Goal: Check status: Check status

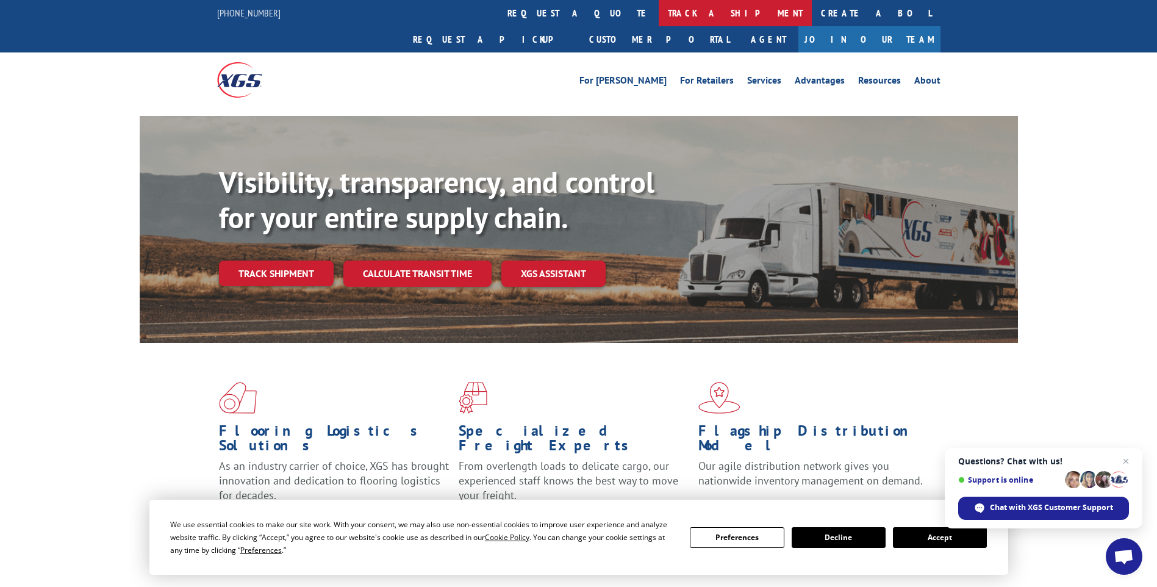
click at [658, 9] on link "track a shipment" at bounding box center [734, 13] width 153 height 26
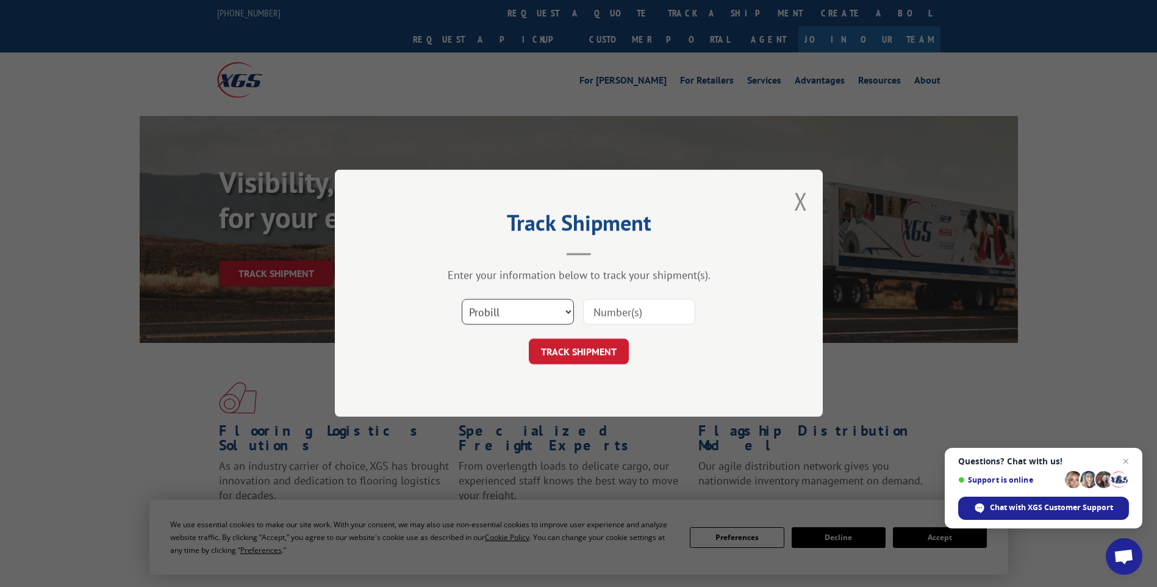
click at [527, 315] on select "Select category... Probill BOL PO" at bounding box center [518, 312] width 112 height 26
select select "po"
click at [462, 299] on select "Select category... Probill BOL PO" at bounding box center [518, 312] width 112 height 26
click at [619, 309] on input at bounding box center [639, 312] width 112 height 26
type input "TU006576"
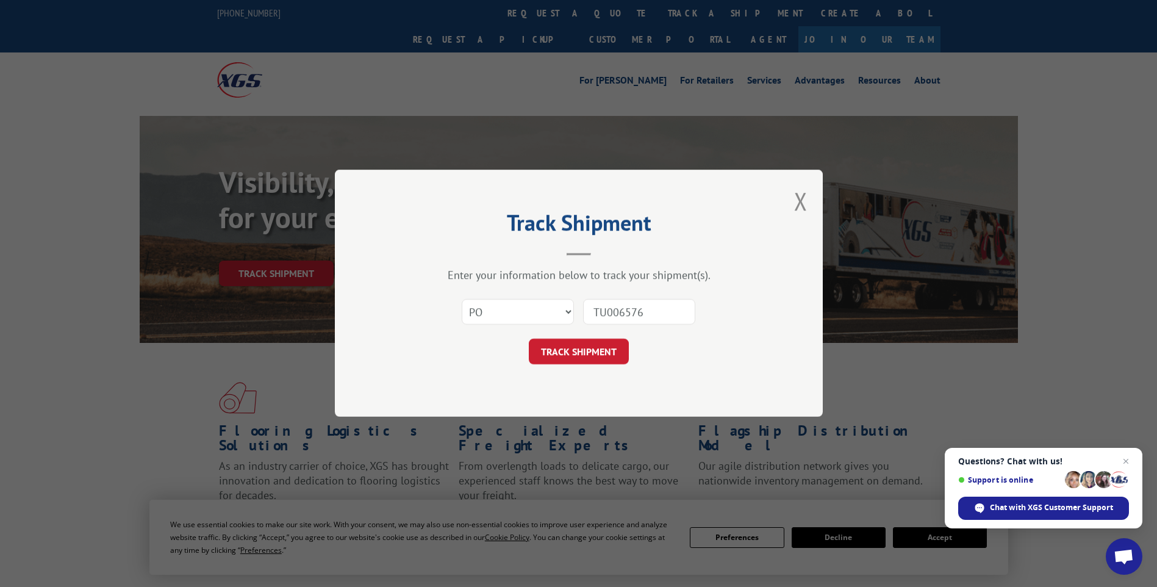
click button "TRACK SHIPMENT" at bounding box center [579, 352] width 100 height 26
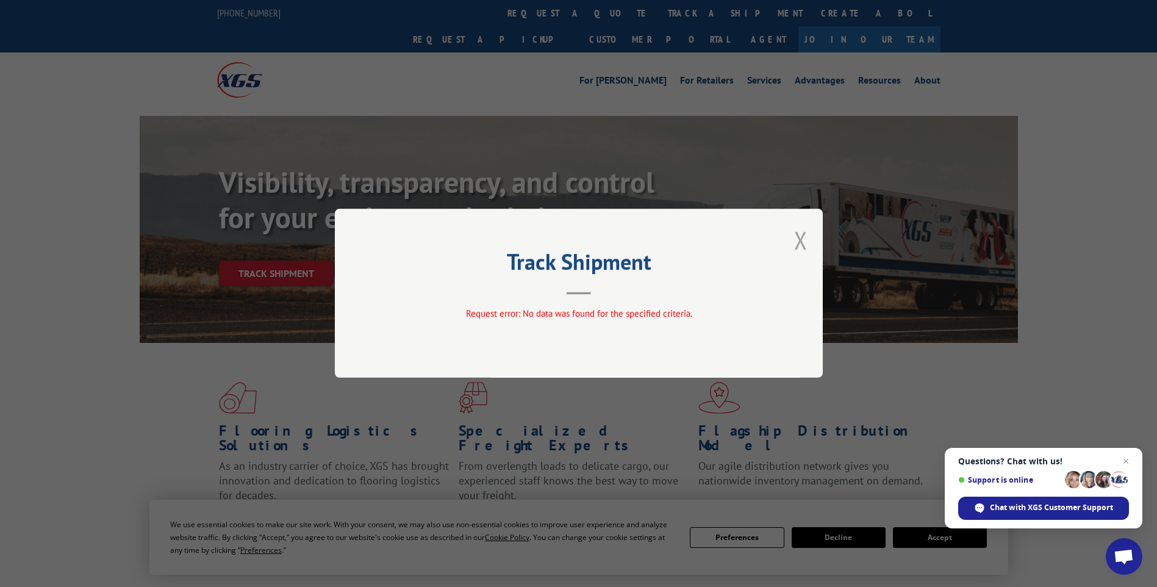
click at [801, 239] on button "Close modal" at bounding box center [800, 240] width 13 height 32
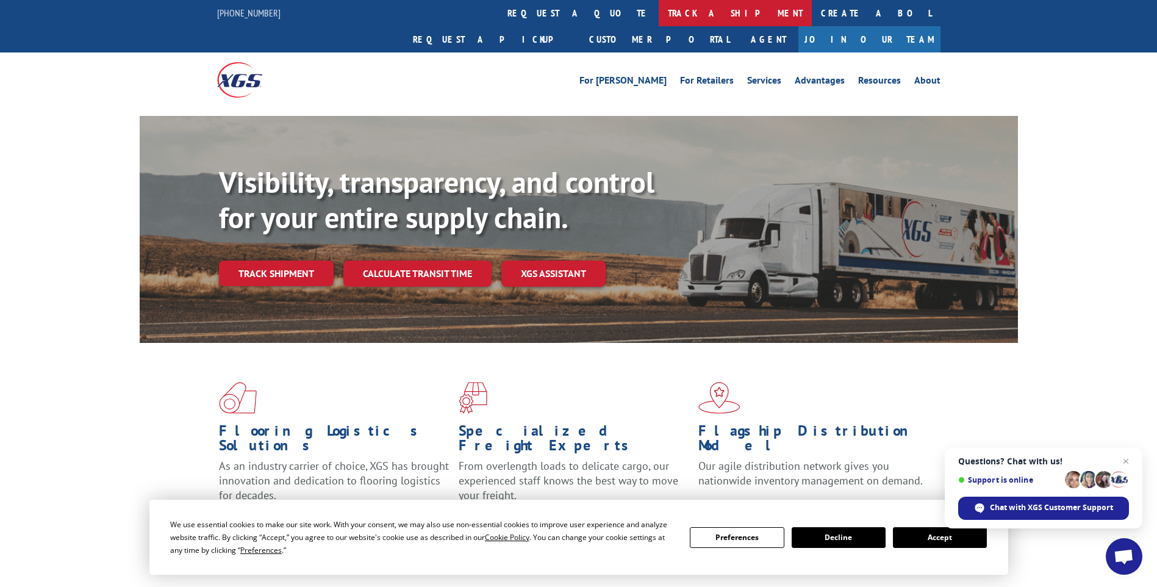
click at [658, 10] on link "track a shipment" at bounding box center [734, 13] width 153 height 26
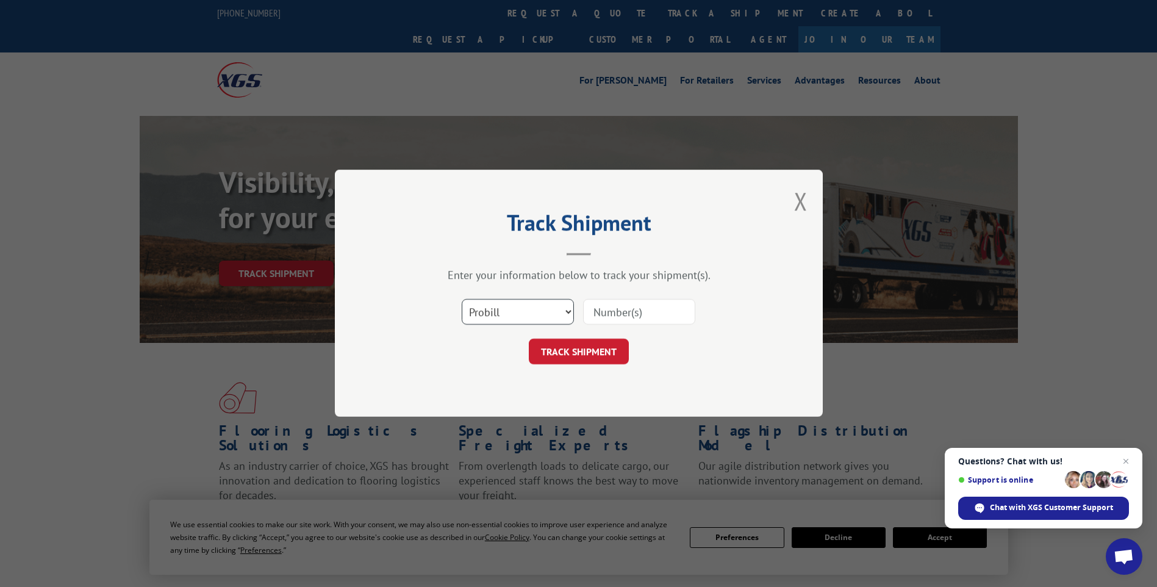
click at [532, 320] on select "Select category... Probill BOL PO" at bounding box center [518, 312] width 112 height 26
select select "po"
click at [462, 299] on select "Select category... Probill BOL PO" at bounding box center [518, 312] width 112 height 26
click at [660, 313] on input at bounding box center [639, 312] width 112 height 26
type input "TU006557"
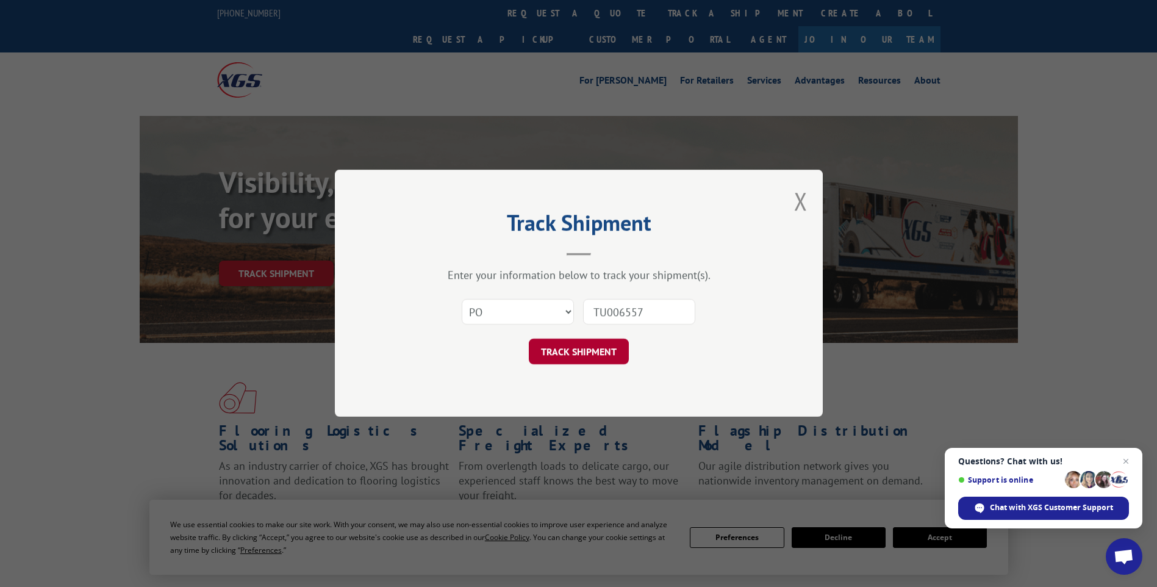
click at [583, 354] on button "TRACK SHIPMENT" at bounding box center [579, 352] width 100 height 26
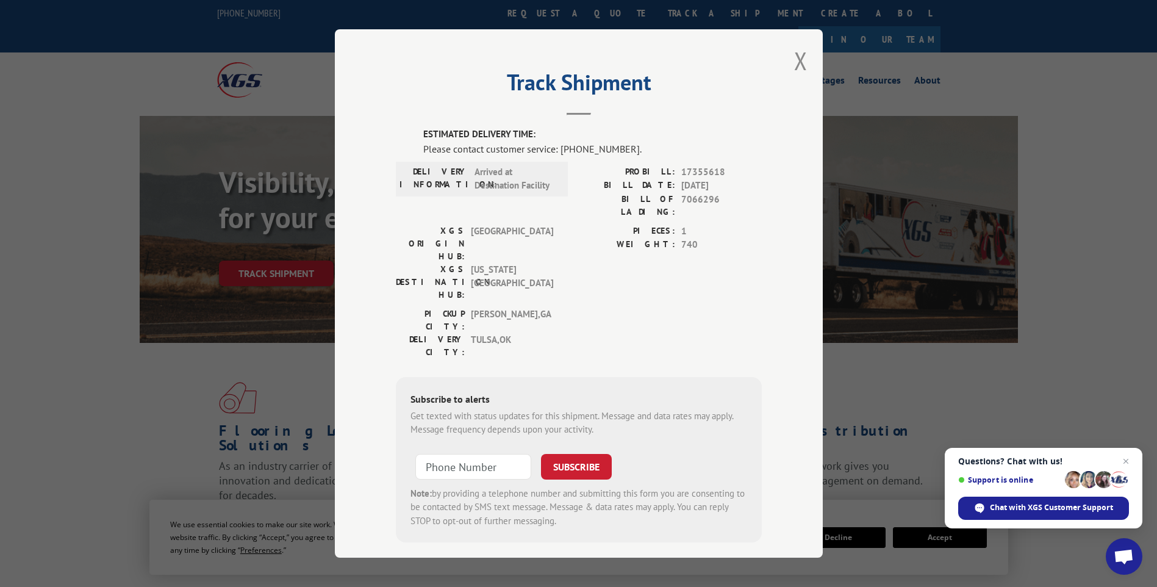
drag, startPoint x: 798, startPoint y: 61, endPoint x: 818, endPoint y: 70, distance: 21.9
click at [798, 61] on button "Close modal" at bounding box center [800, 61] width 13 height 32
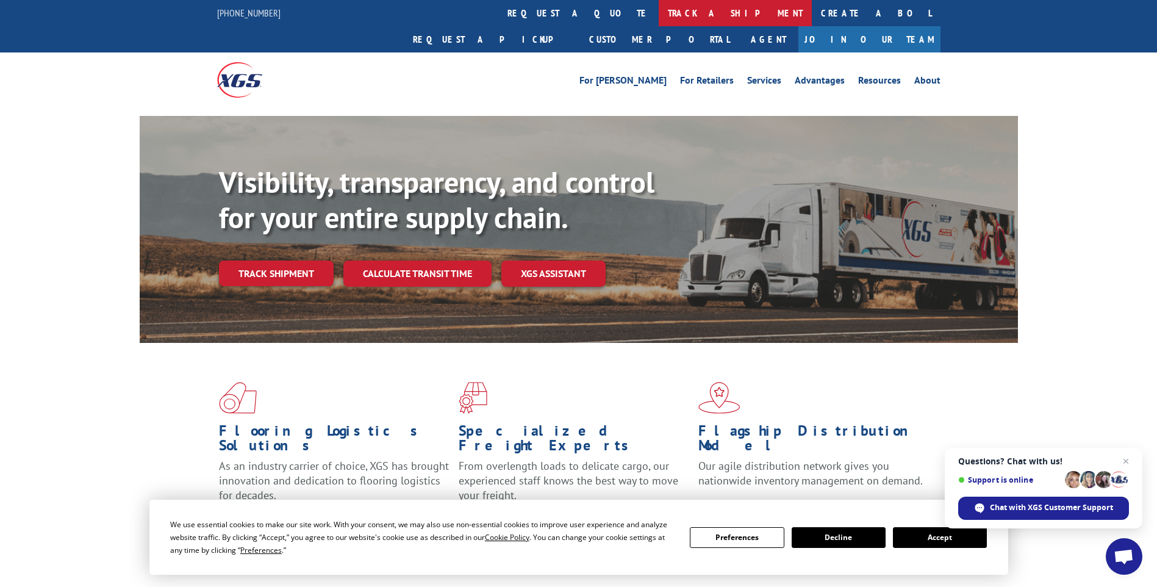
click at [658, 12] on link "track a shipment" at bounding box center [734, 13] width 153 height 26
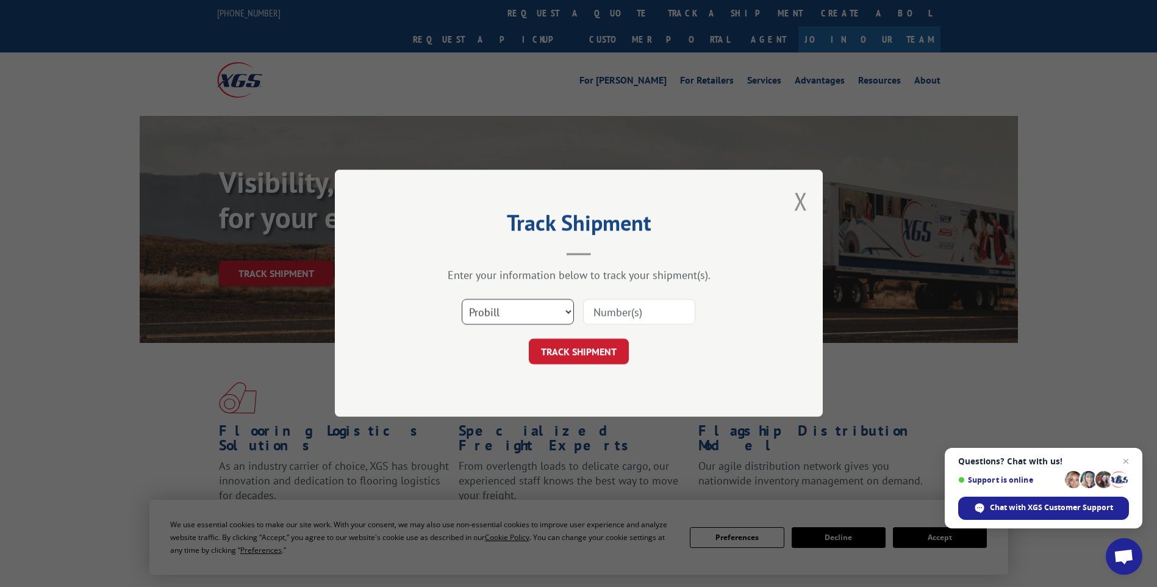
drag, startPoint x: 508, startPoint y: 310, endPoint x: 499, endPoint y: 322, distance: 14.9
click at [508, 310] on select "Select category... Probill BOL PO" at bounding box center [518, 312] width 112 height 26
select select "po"
click at [462, 299] on select "Select category... Probill BOL PO" at bounding box center [518, 312] width 112 height 26
click at [667, 309] on input at bounding box center [639, 312] width 112 height 26
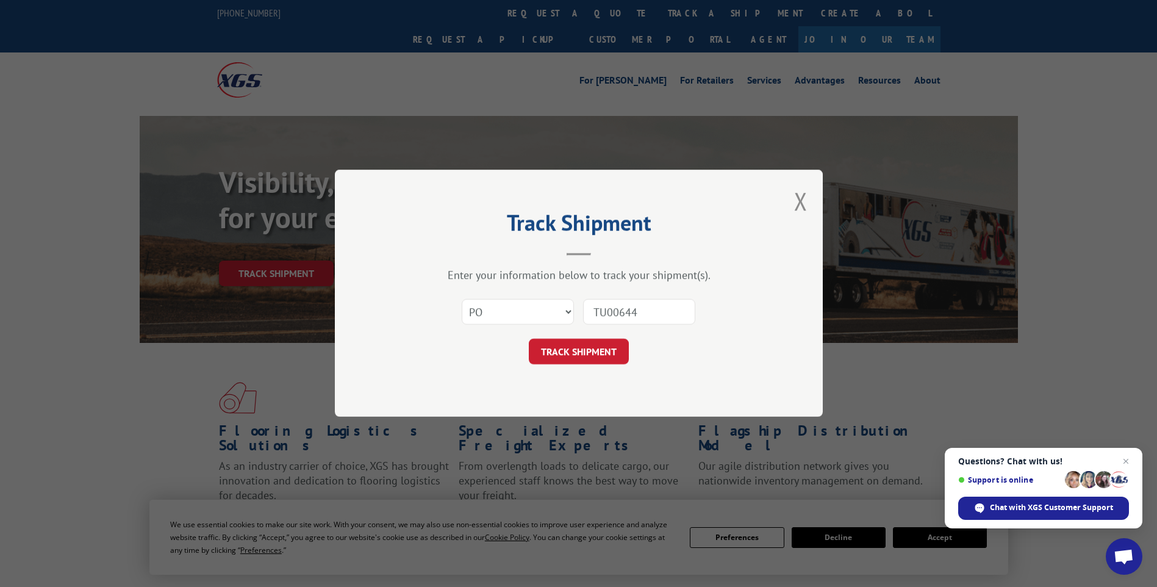
type input "TU006440"
click button "TRACK SHIPMENT" at bounding box center [579, 352] width 100 height 26
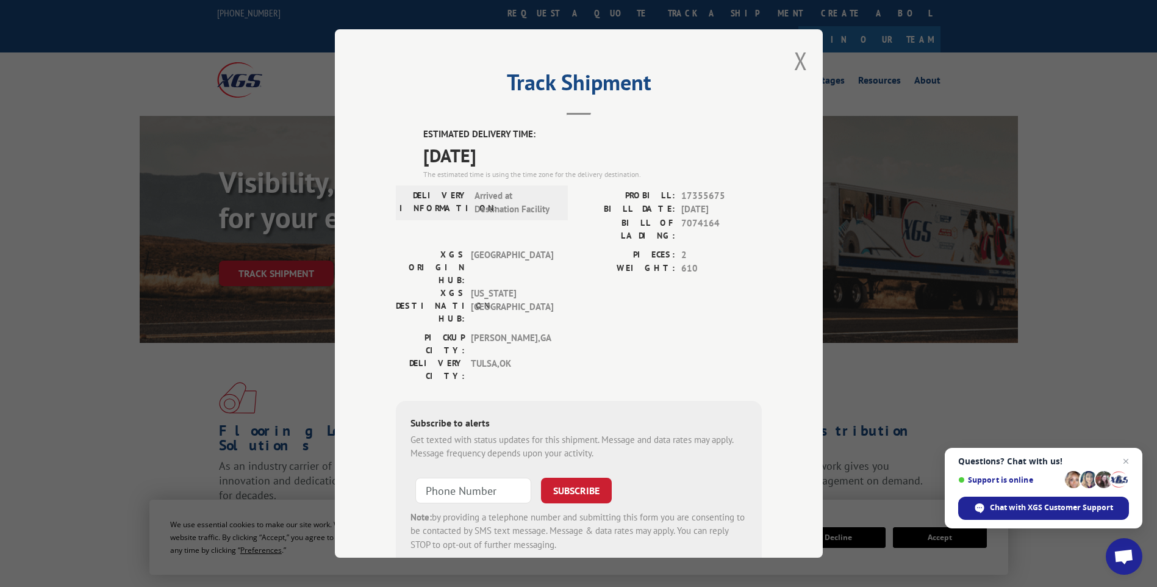
click at [696, 223] on span "7074164" at bounding box center [721, 229] width 80 height 26
copy span "7074164"
click at [796, 64] on button "Close modal" at bounding box center [800, 61] width 13 height 32
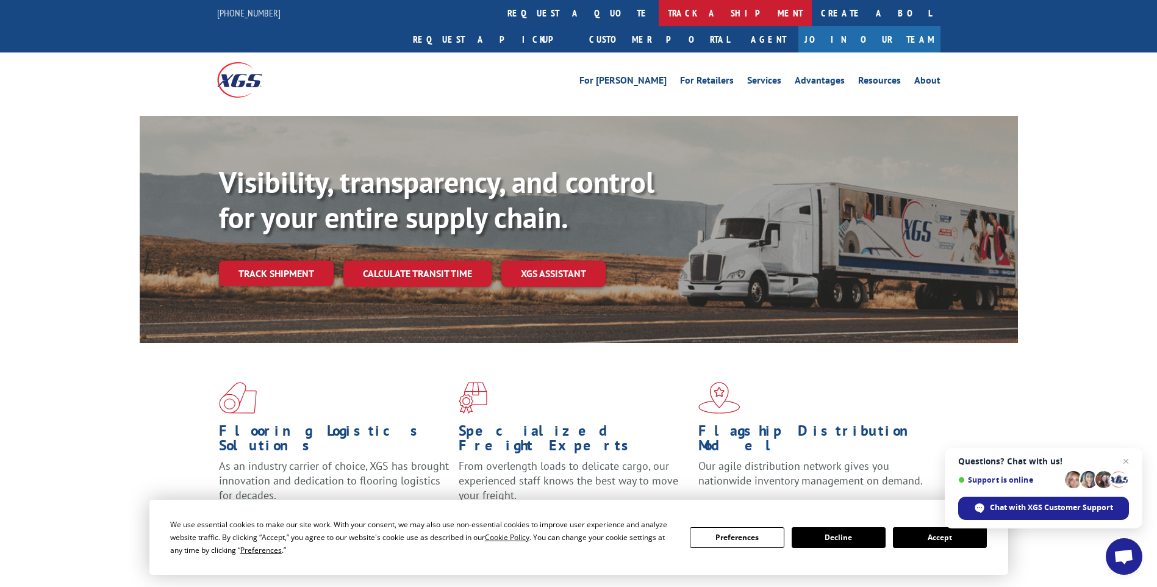
click at [658, 10] on link "track a shipment" at bounding box center [734, 13] width 153 height 26
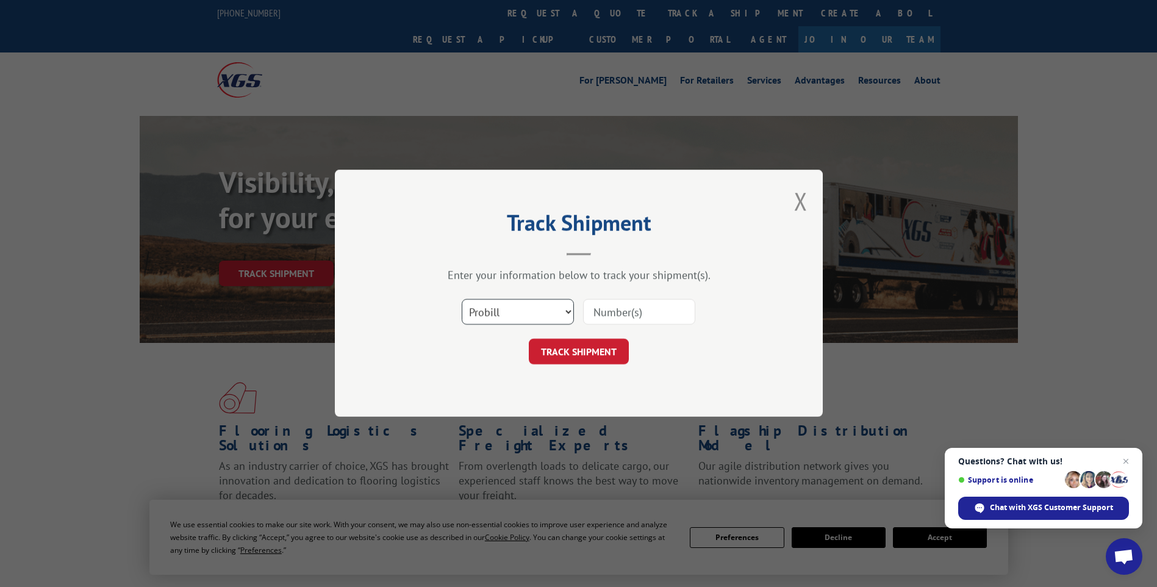
drag, startPoint x: 534, startPoint y: 316, endPoint x: 527, endPoint y: 323, distance: 9.5
click at [532, 318] on select "Select category... Probill BOL PO" at bounding box center [518, 312] width 112 height 26
select select "po"
click at [462, 299] on select "Select category... Probill BOL PO" at bounding box center [518, 312] width 112 height 26
click at [609, 317] on input at bounding box center [639, 312] width 112 height 26
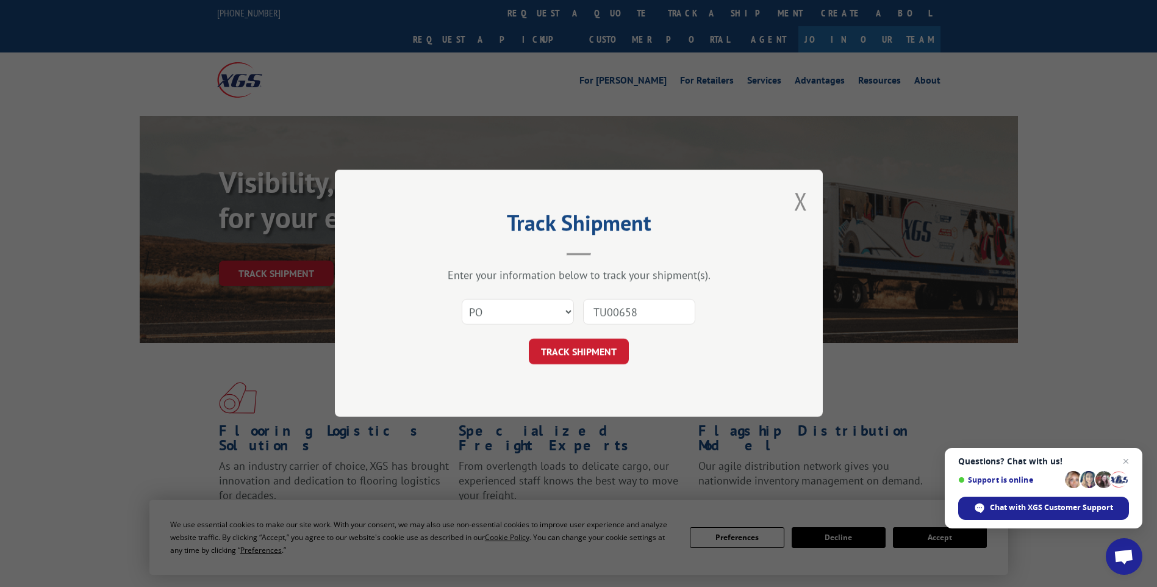
type input "TU006583"
click button "TRACK SHIPMENT" at bounding box center [579, 352] width 100 height 26
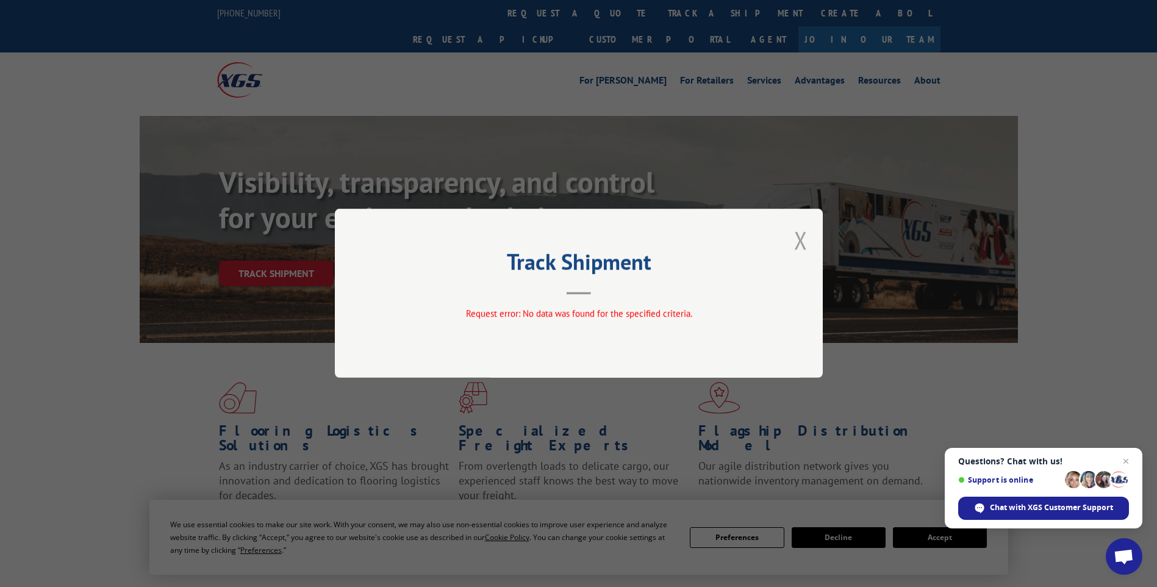
click at [799, 236] on button "Close modal" at bounding box center [800, 240] width 13 height 32
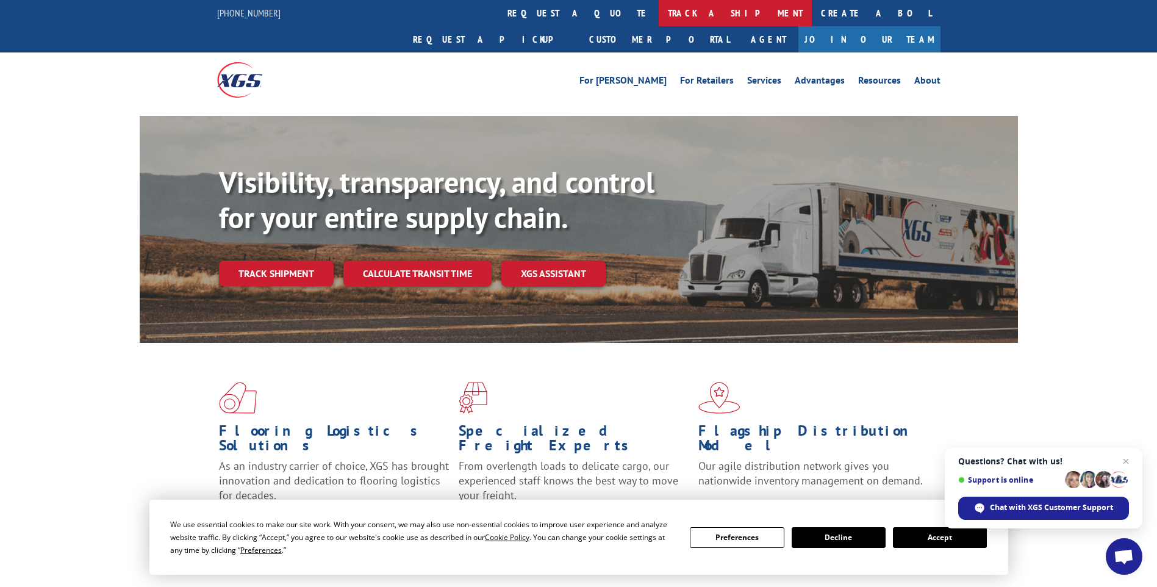
click at [658, 15] on link "track a shipment" at bounding box center [734, 13] width 153 height 26
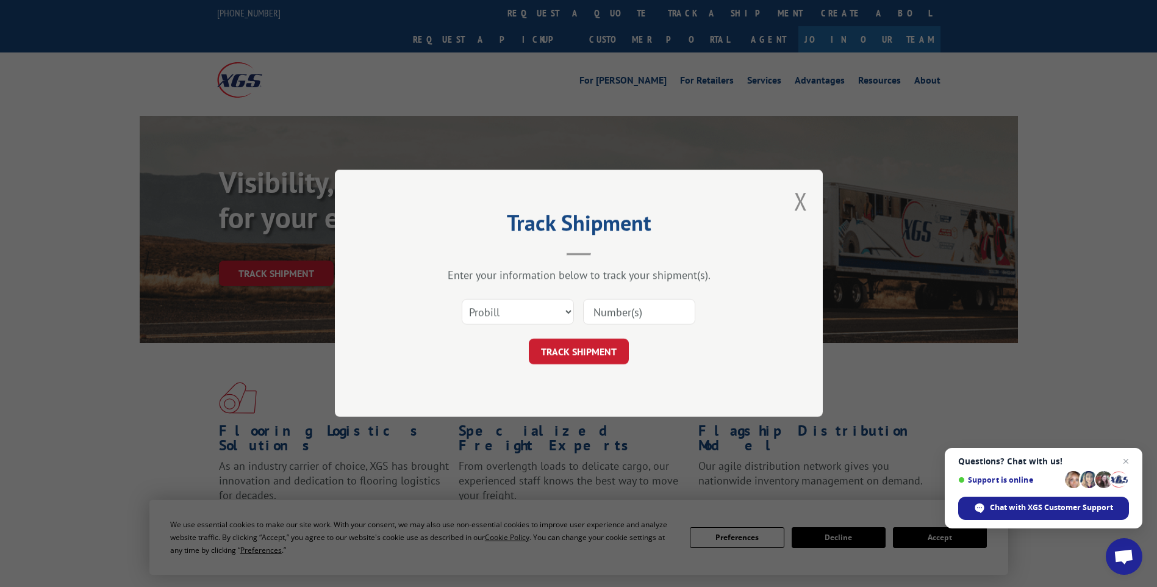
click at [534, 327] on div "Select category... Probill BOL PO" at bounding box center [579, 312] width 366 height 40
click at [514, 315] on select "Select category... Probill BOL PO" at bounding box center [518, 312] width 112 height 26
select select "po"
click at [462, 299] on select "Select category... Probill BOL PO" at bounding box center [518, 312] width 112 height 26
click at [626, 316] on input at bounding box center [639, 312] width 112 height 26
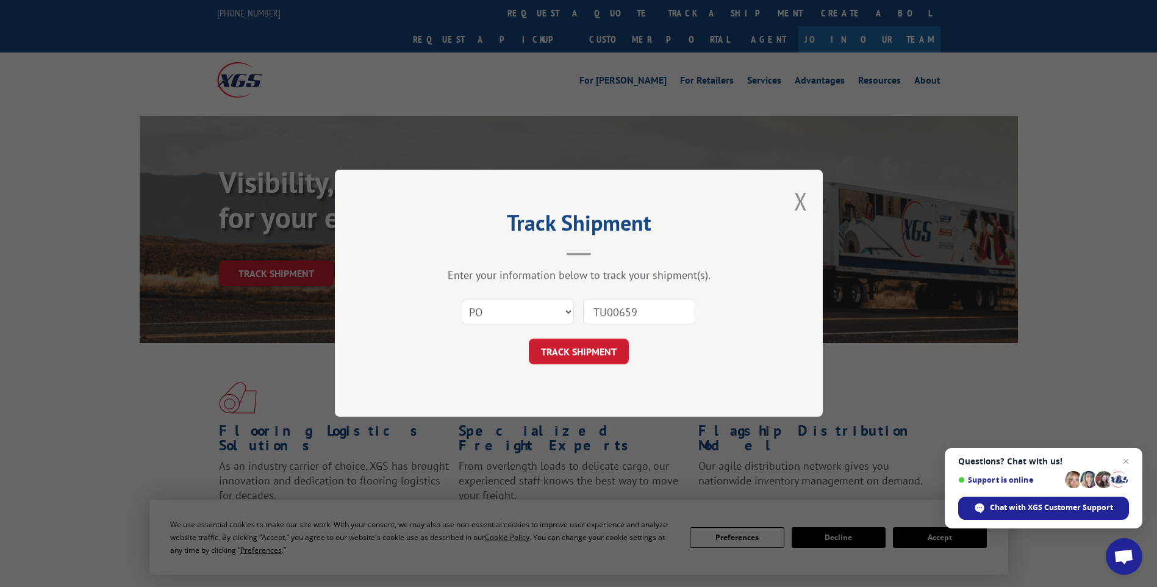
type input "TU006590"
click button "TRACK SHIPMENT" at bounding box center [579, 352] width 100 height 26
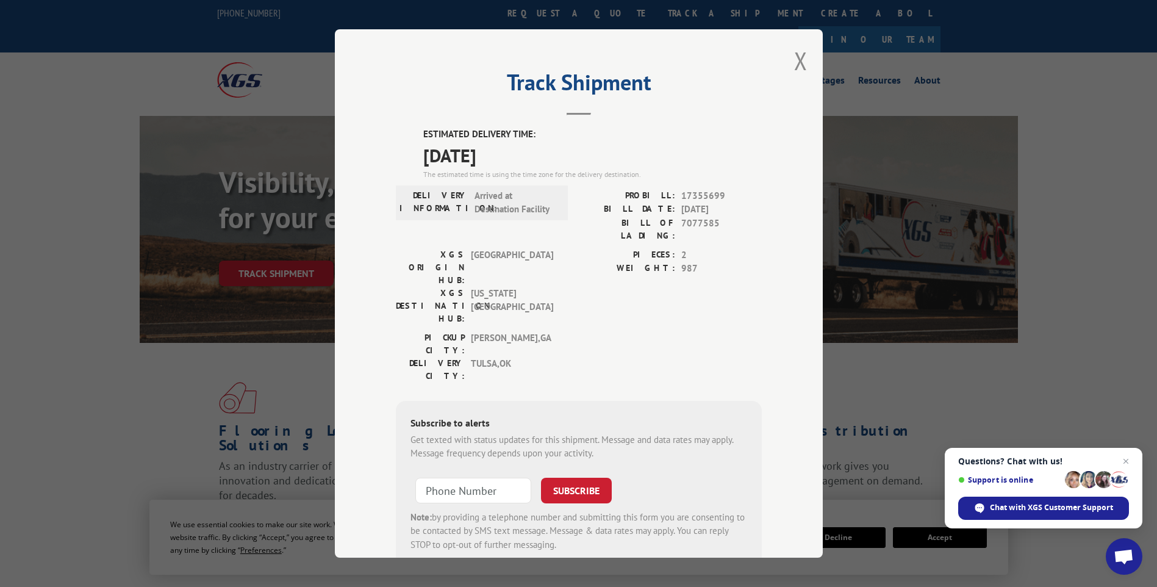
click at [692, 223] on span "7077585" at bounding box center [721, 229] width 80 height 26
copy span "7077585"
click at [796, 60] on button "Close modal" at bounding box center [800, 61] width 13 height 32
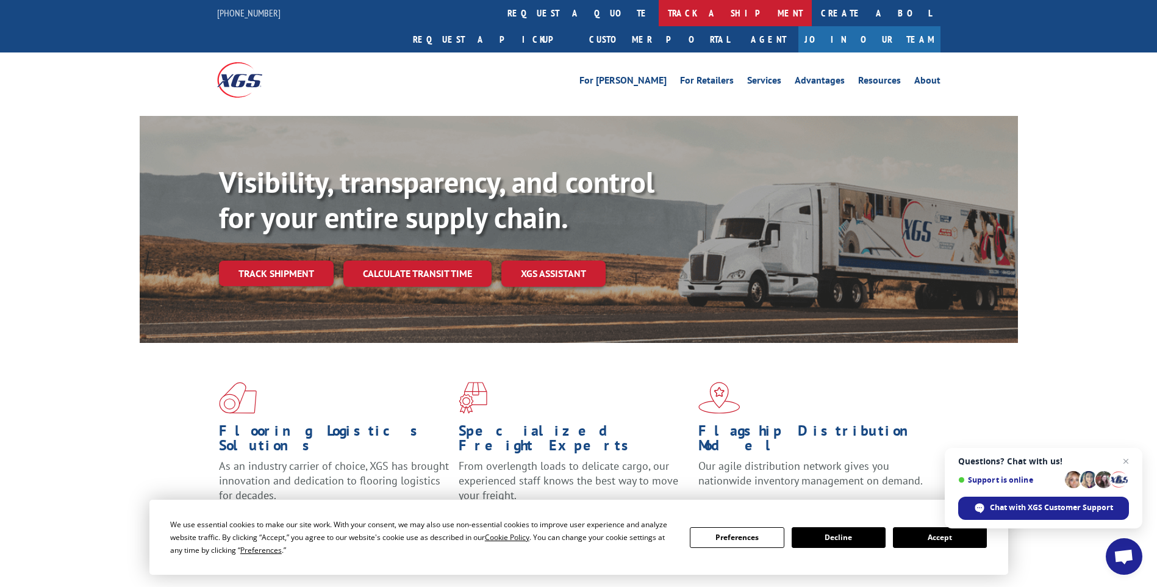
click at [658, 7] on link "track a shipment" at bounding box center [734, 13] width 153 height 26
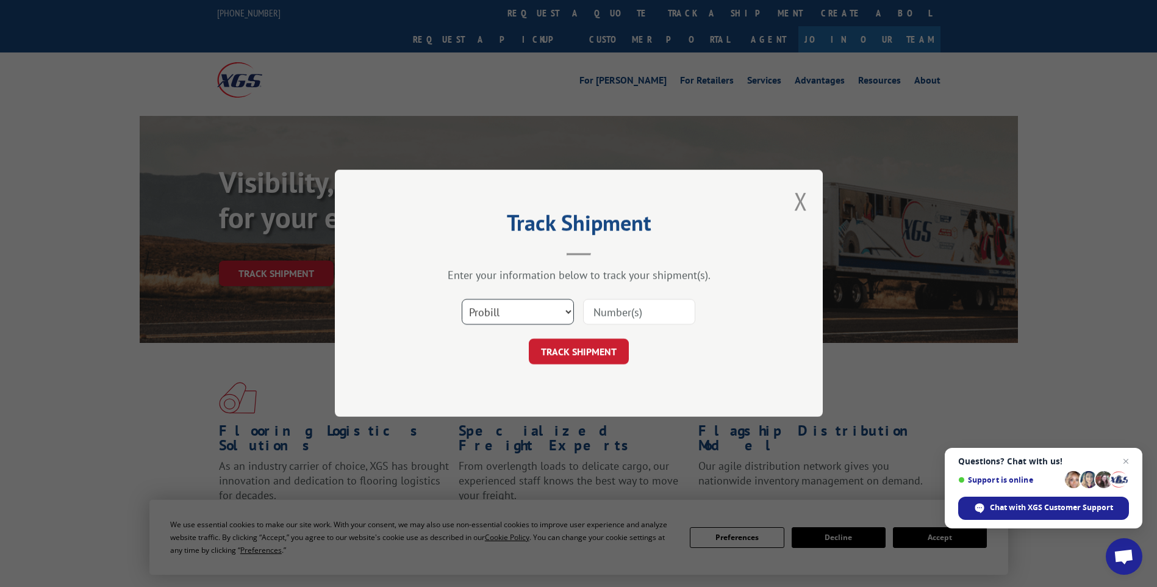
drag, startPoint x: 511, startPoint y: 310, endPoint x: 510, endPoint y: 320, distance: 9.8
click at [511, 310] on select "Select category... Probill BOL PO" at bounding box center [518, 312] width 112 height 26
select select "po"
click at [462, 299] on select "Select category... Probill BOL PO" at bounding box center [518, 312] width 112 height 26
click at [669, 309] on input at bounding box center [639, 312] width 112 height 26
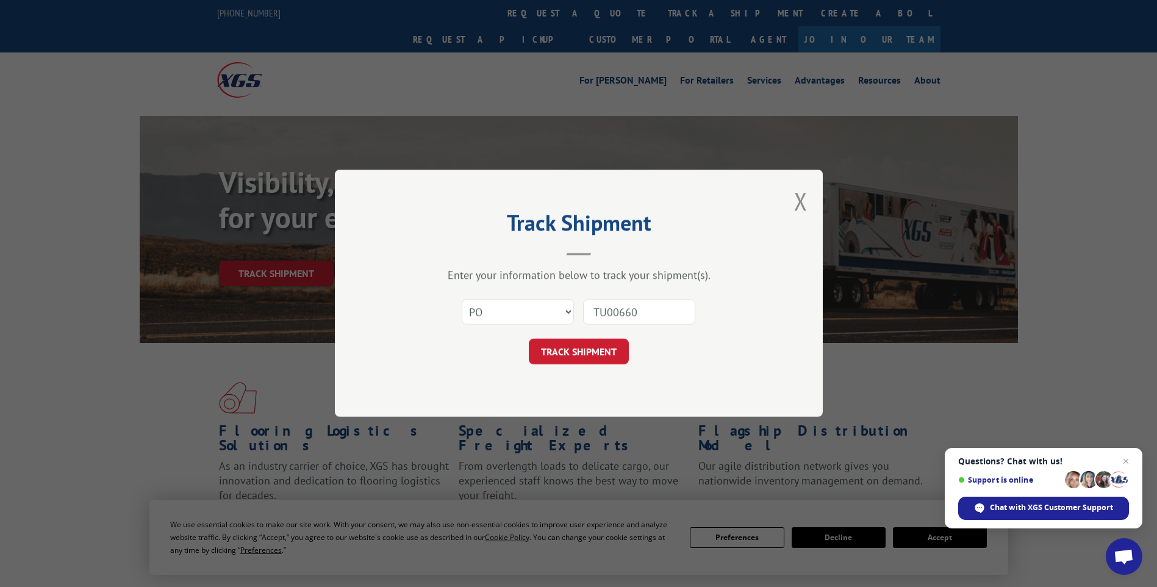
type input "TU006607"
click button "TRACK SHIPMENT" at bounding box center [579, 352] width 100 height 26
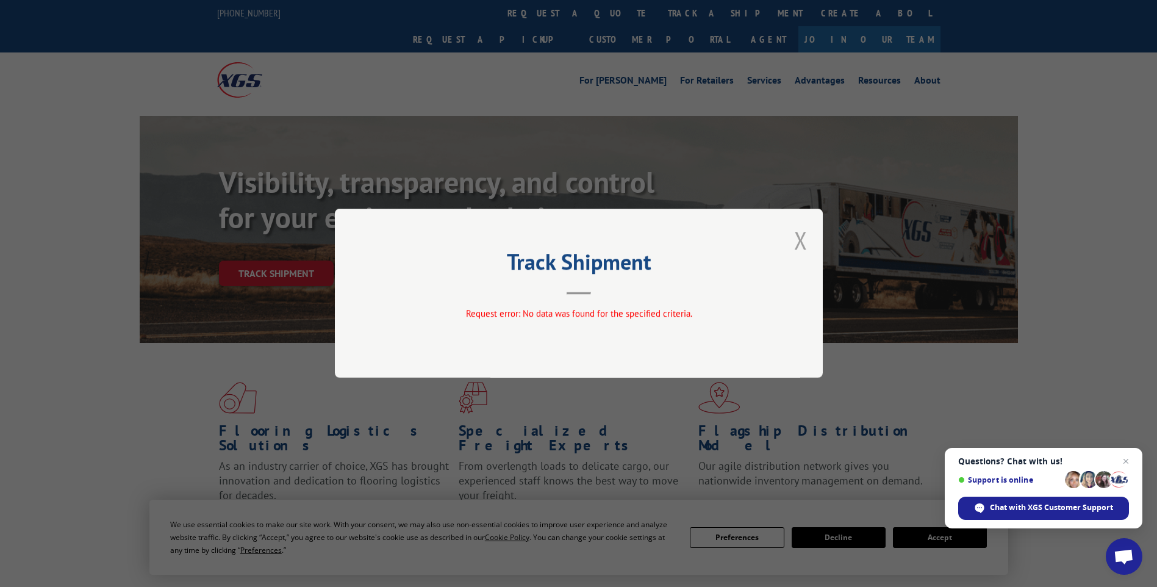
click at [806, 244] on button "Close modal" at bounding box center [800, 240] width 13 height 32
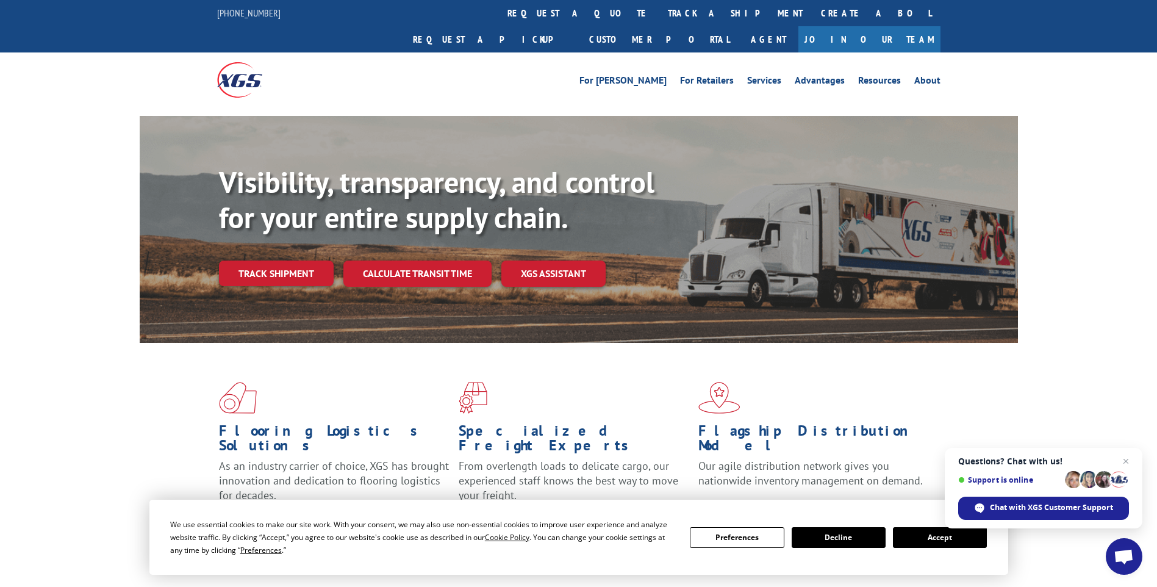
drag, startPoint x: 529, startPoint y: 11, endPoint x: 539, endPoint y: 31, distance: 22.6
click at [658, 11] on link "track a shipment" at bounding box center [734, 13] width 153 height 26
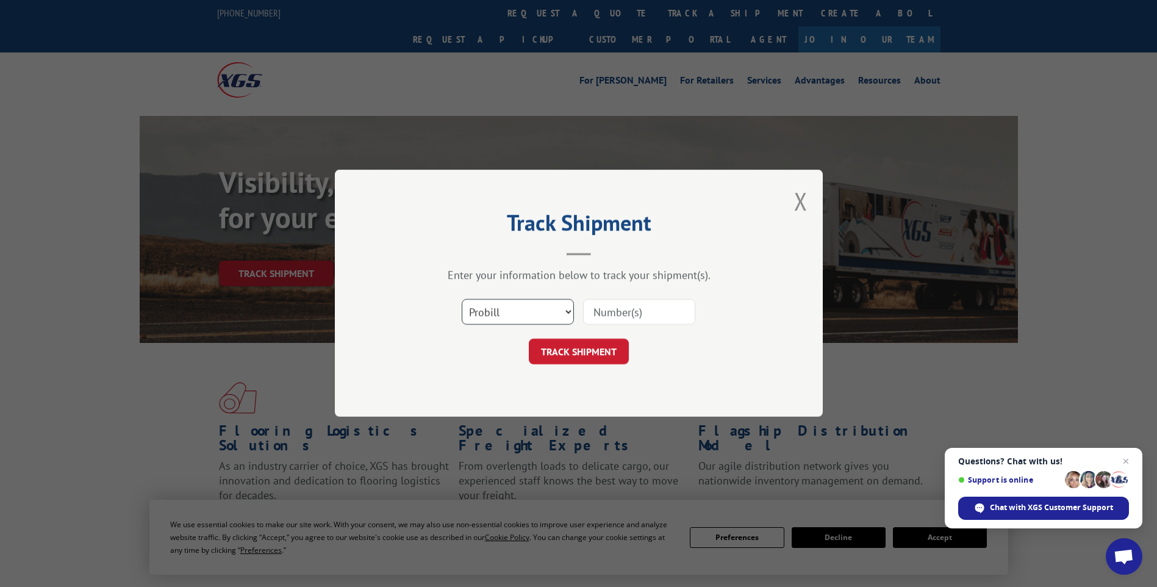
click at [525, 312] on select "Select category... Probill BOL PO" at bounding box center [518, 312] width 112 height 26
select select "po"
click at [462, 299] on select "Select category... Probill BOL PO" at bounding box center [518, 312] width 112 height 26
click at [608, 310] on input at bounding box center [639, 312] width 112 height 26
type input "TU006604"
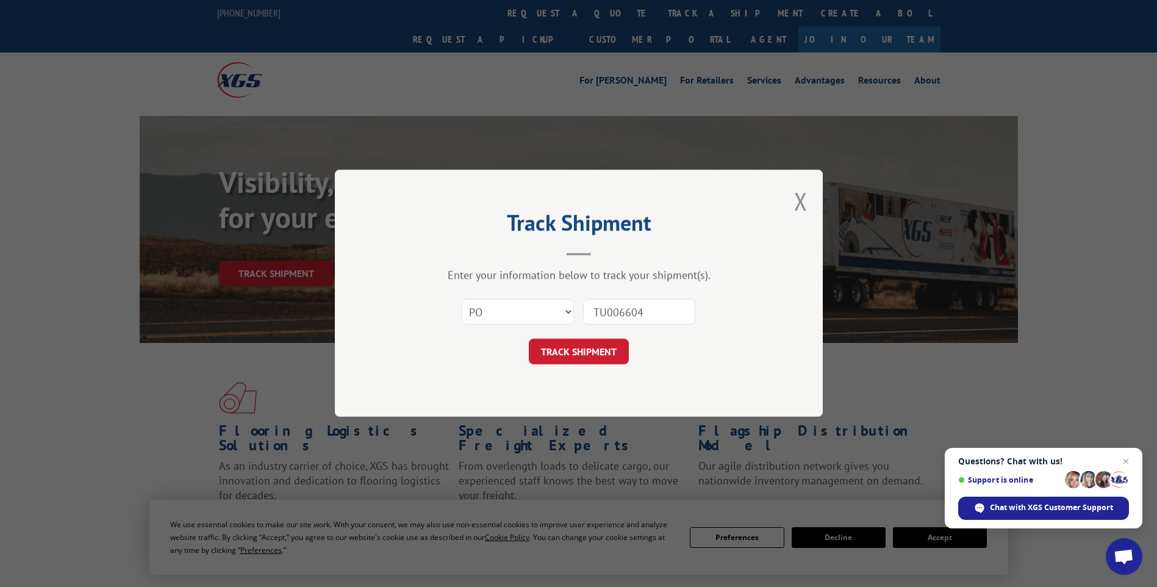
click button "TRACK SHIPMENT" at bounding box center [579, 352] width 100 height 26
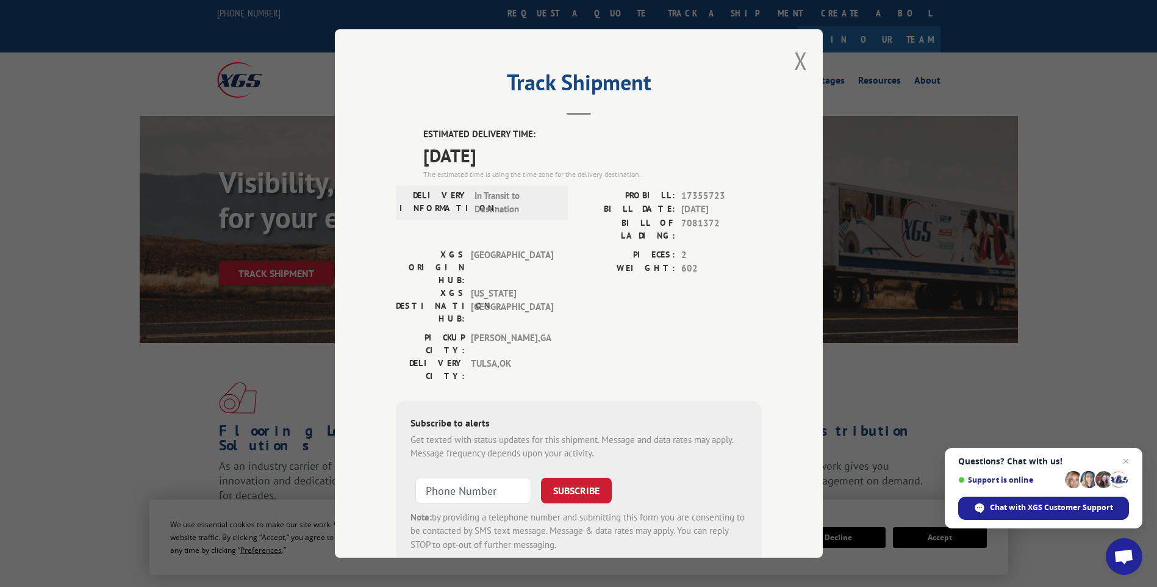
click at [694, 224] on span "7081372" at bounding box center [721, 229] width 80 height 26
copy span "7081372"
click at [796, 63] on button "Close modal" at bounding box center [800, 61] width 13 height 32
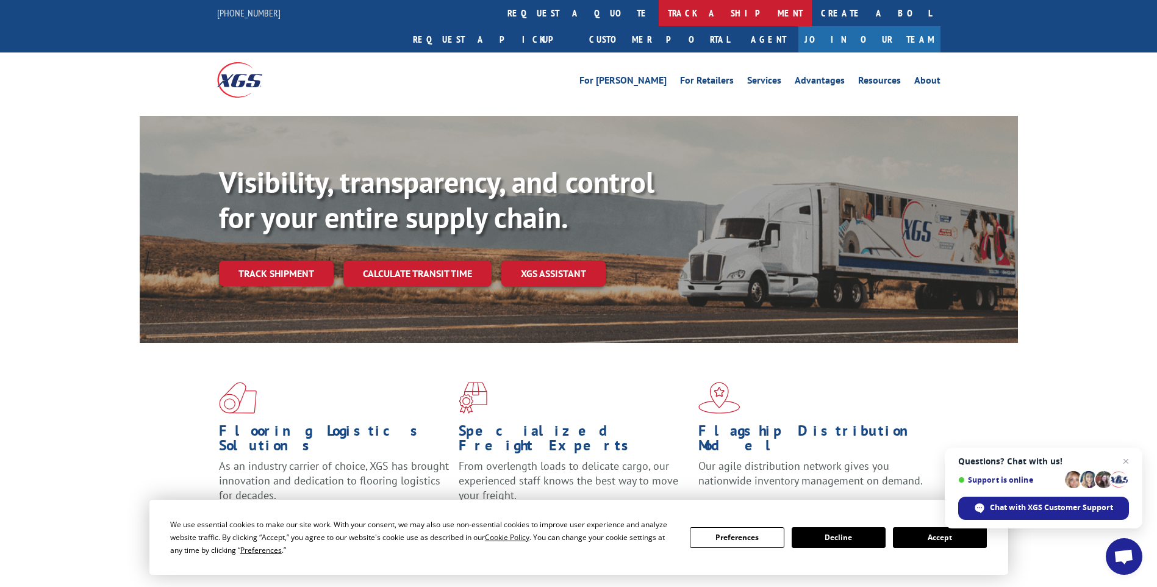
click at [658, 14] on link "track a shipment" at bounding box center [734, 13] width 153 height 26
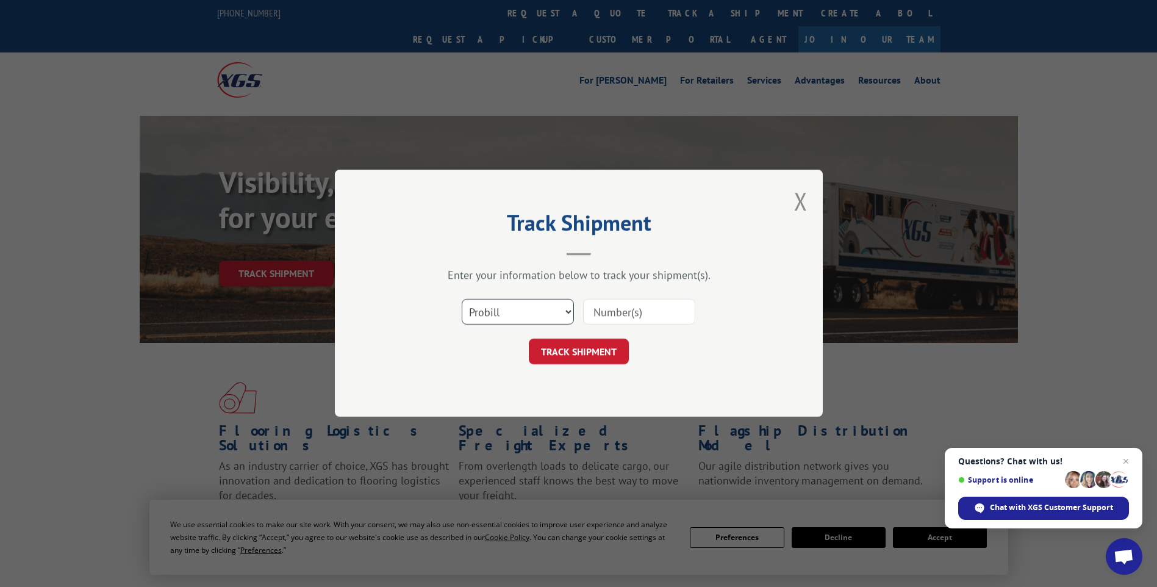
drag, startPoint x: 521, startPoint y: 316, endPoint x: 514, endPoint y: 326, distance: 11.8
click at [521, 316] on select "Select category... Probill BOL PO" at bounding box center [518, 312] width 112 height 26
select select "po"
click at [462, 299] on select "Select category... Probill BOL PO" at bounding box center [518, 312] width 112 height 26
click at [622, 310] on input at bounding box center [639, 312] width 112 height 26
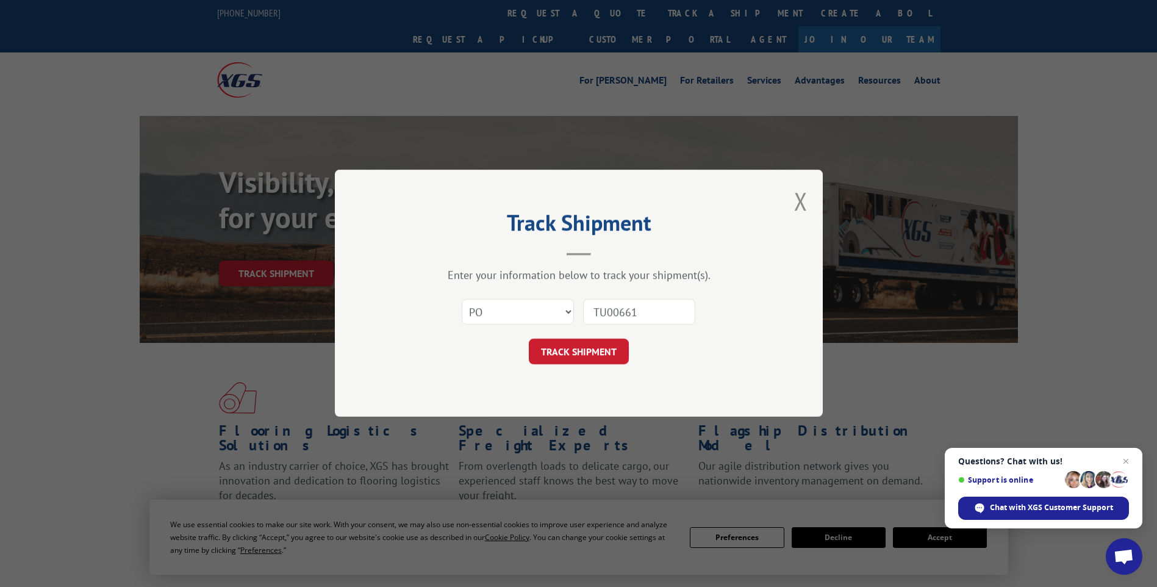
type input "TU006610"
click button "TRACK SHIPMENT" at bounding box center [579, 352] width 100 height 26
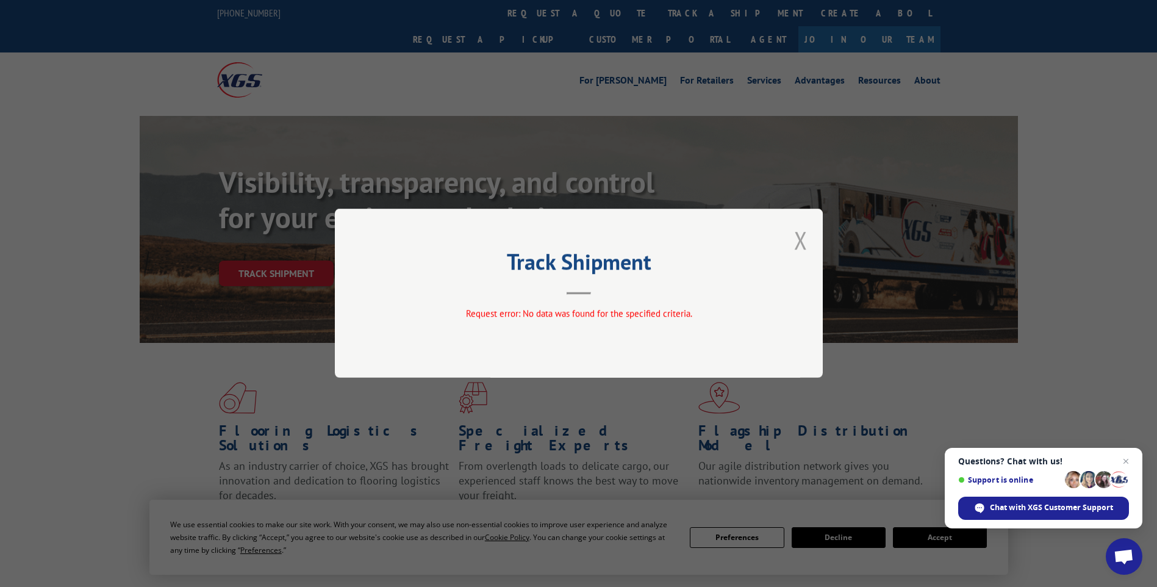
click at [796, 237] on button "Close modal" at bounding box center [800, 240] width 13 height 32
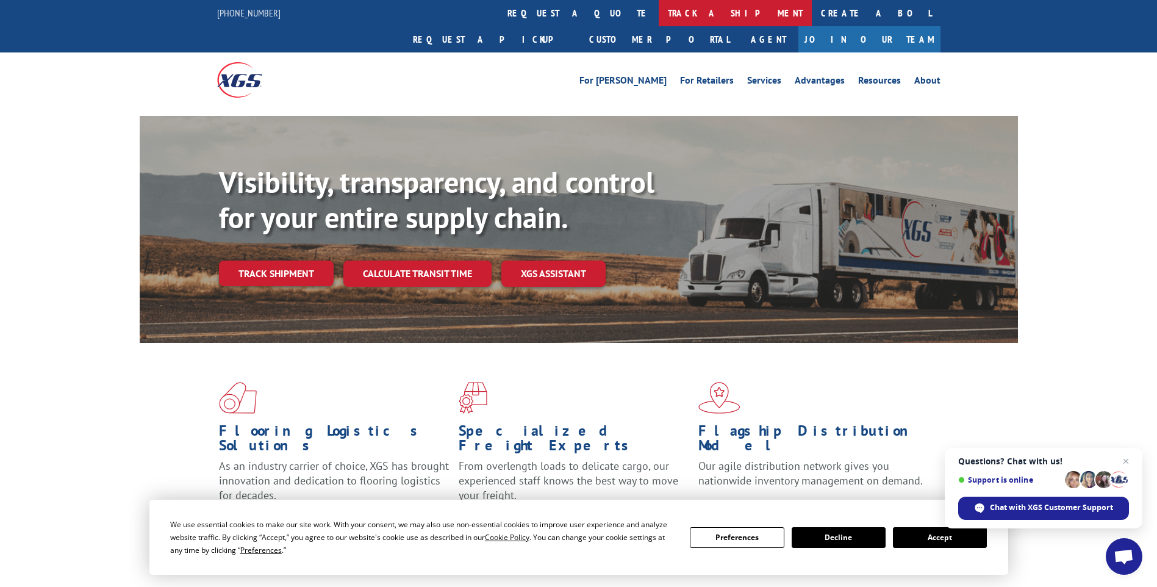
click at [658, 10] on link "track a shipment" at bounding box center [734, 13] width 153 height 26
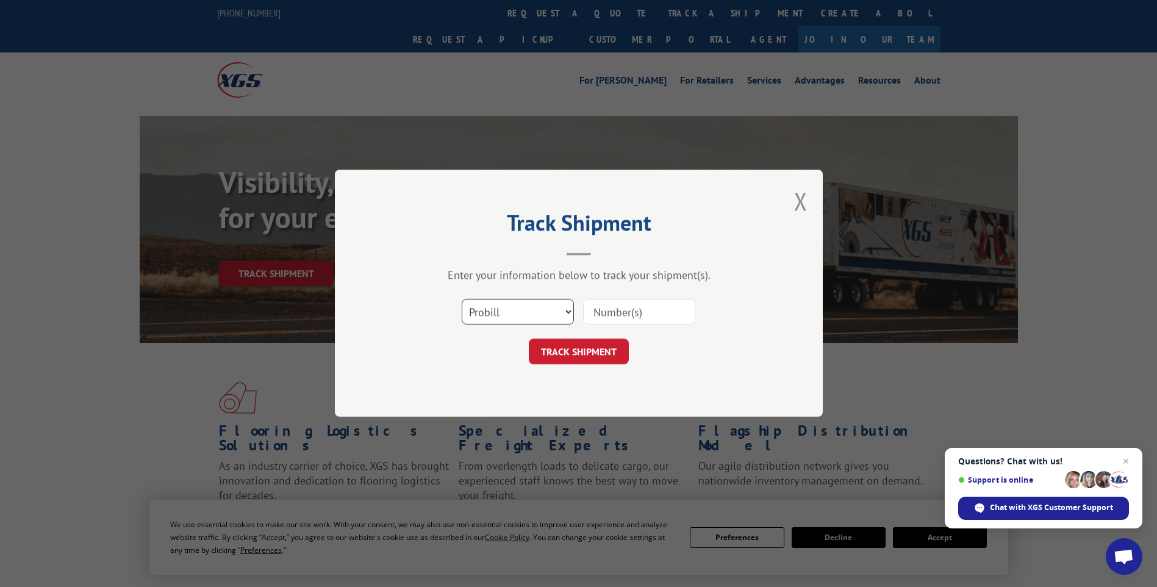
click at [496, 309] on select "Select category... Probill BOL PO" at bounding box center [518, 312] width 112 height 26
select select "po"
click at [462, 299] on select "Select category... Probill BOL PO" at bounding box center [518, 312] width 112 height 26
click at [590, 309] on input at bounding box center [639, 312] width 112 height 26
type input "TU006588"
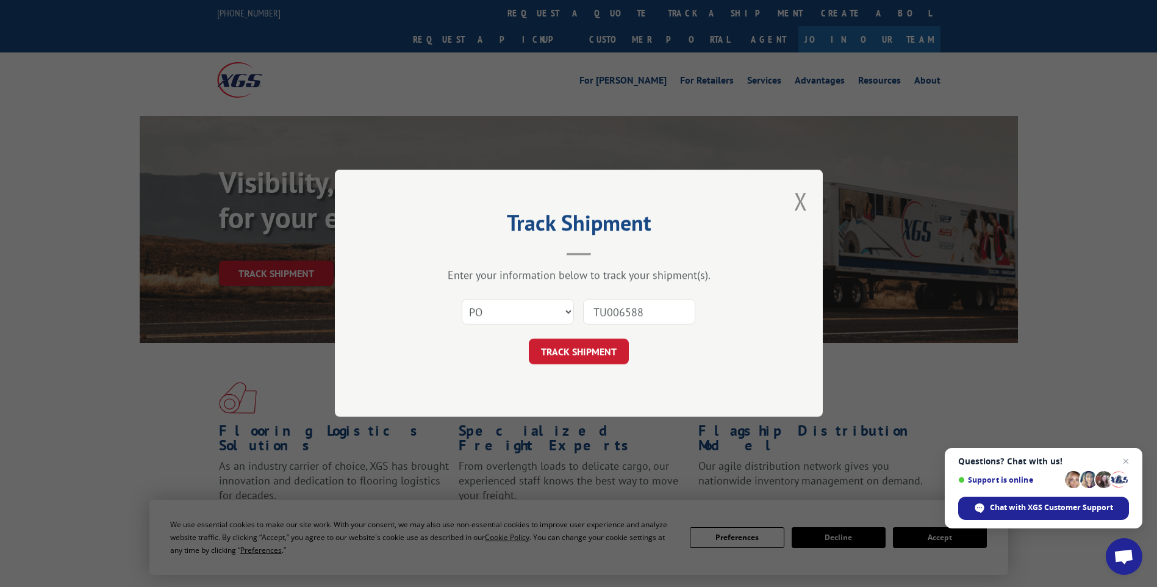
click button "TRACK SHIPMENT" at bounding box center [579, 352] width 100 height 26
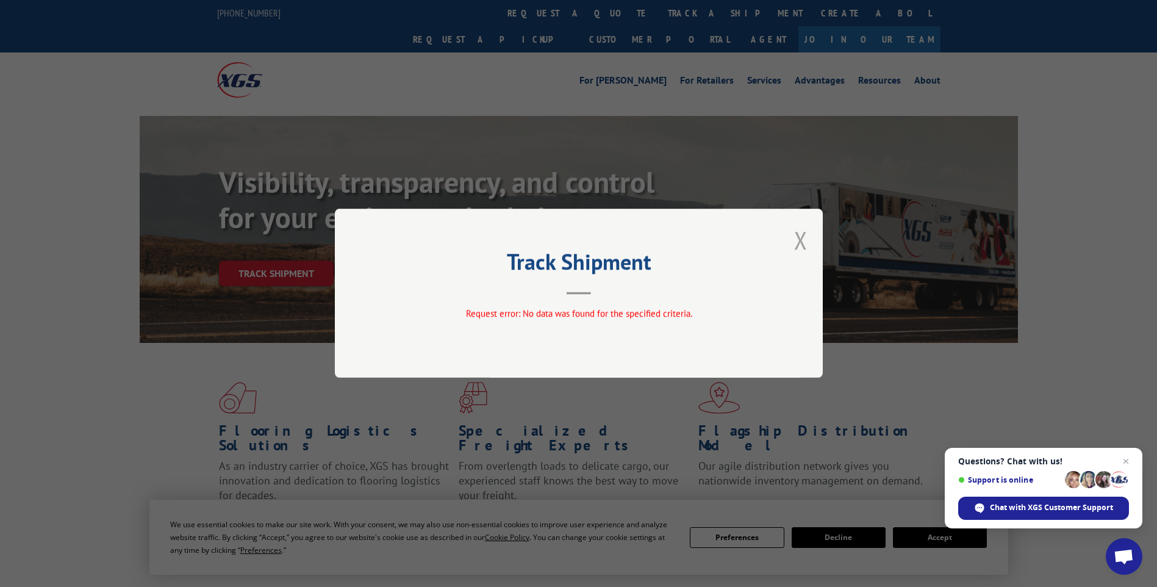
click at [800, 243] on button "Close modal" at bounding box center [800, 240] width 13 height 32
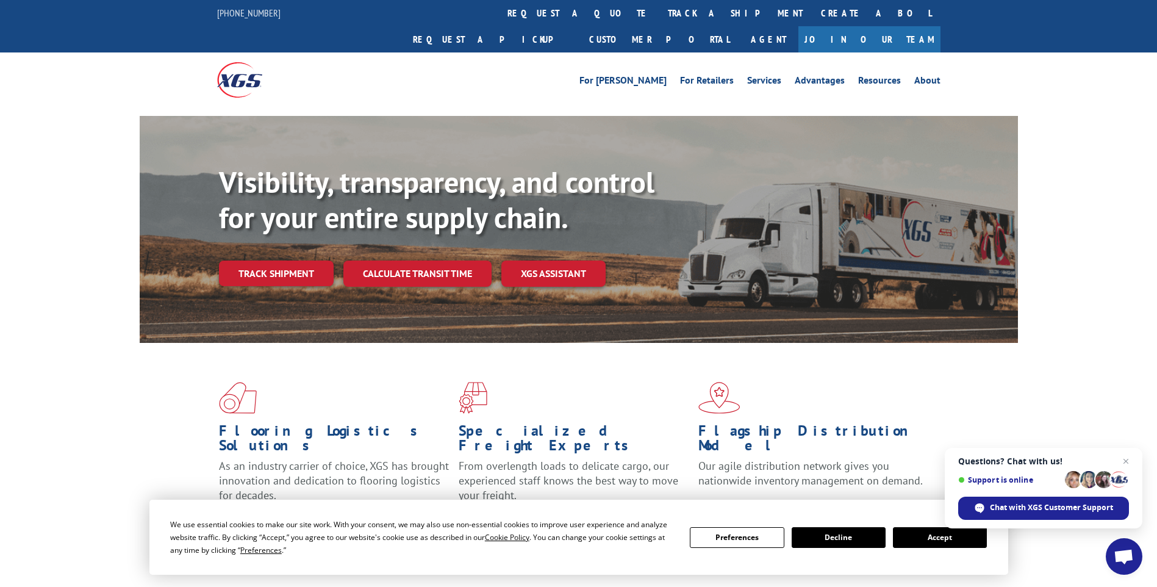
click at [658, 13] on link "track a shipment" at bounding box center [734, 13] width 153 height 26
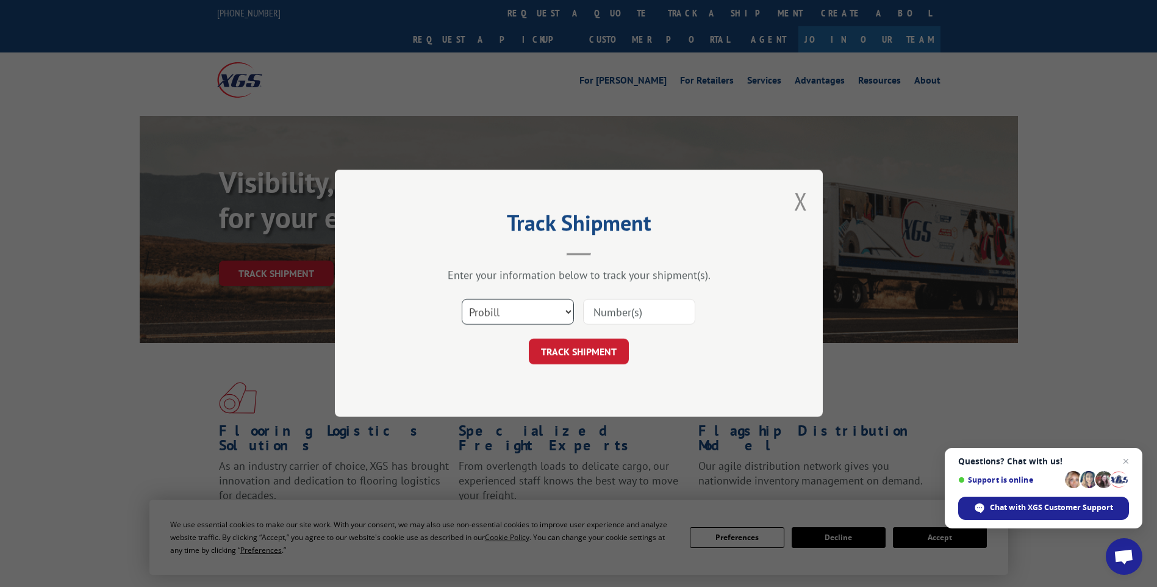
click at [483, 315] on select "Select category... Probill BOL PO" at bounding box center [518, 312] width 112 height 26
select select "po"
click at [462, 299] on select "Select category... Probill BOL PO" at bounding box center [518, 312] width 112 height 26
click at [621, 310] on input at bounding box center [639, 312] width 112 height 26
type input "TU006024"
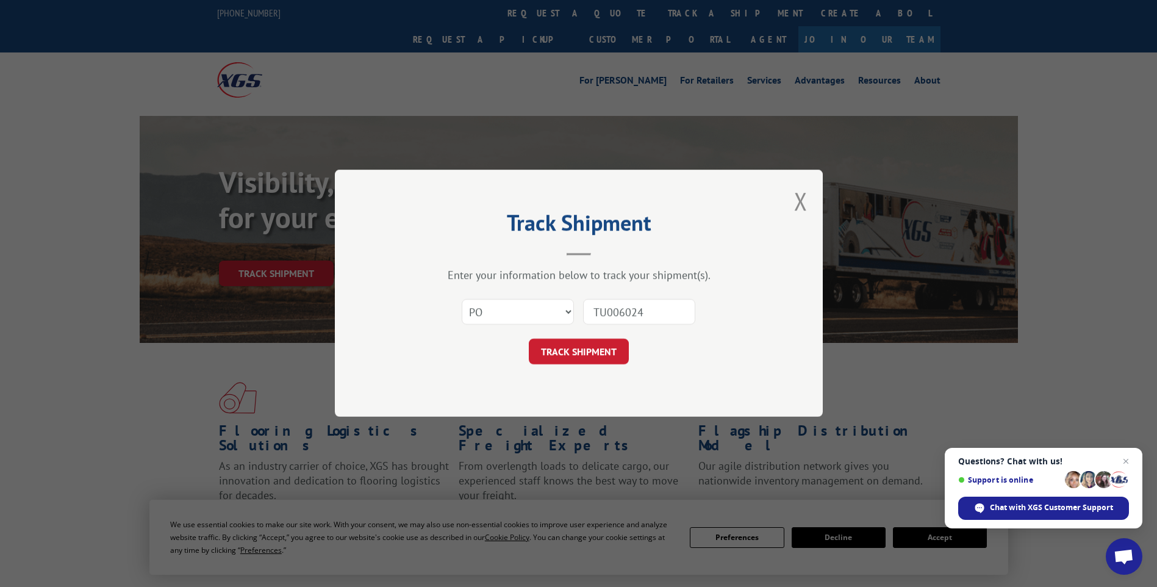
click button "TRACK SHIPMENT" at bounding box center [579, 352] width 100 height 26
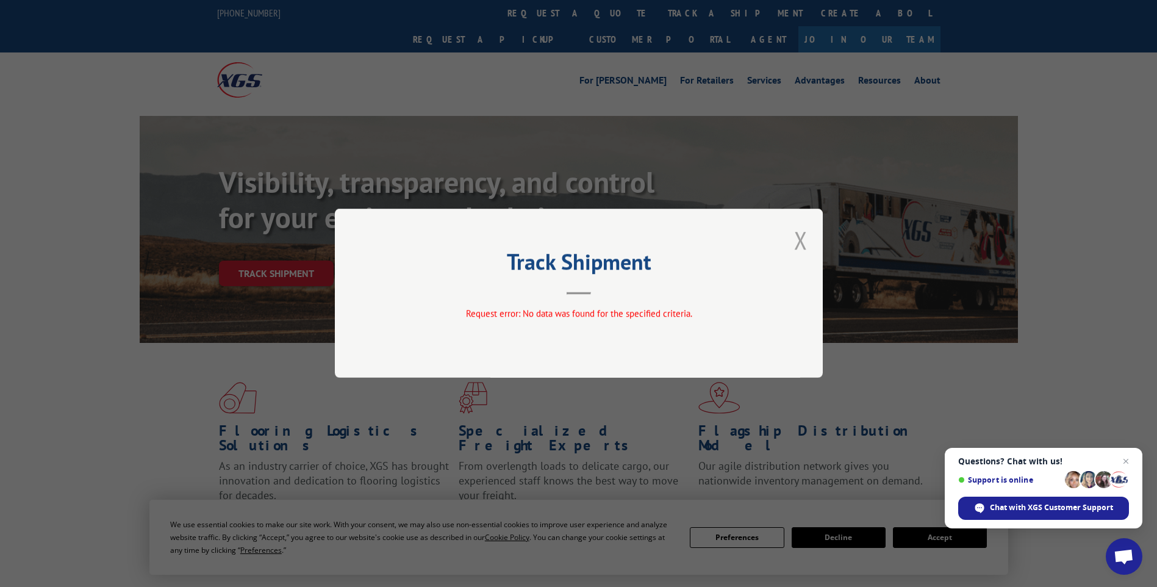
click at [800, 244] on button "Close modal" at bounding box center [800, 240] width 13 height 32
